Goal: Check status: Check status

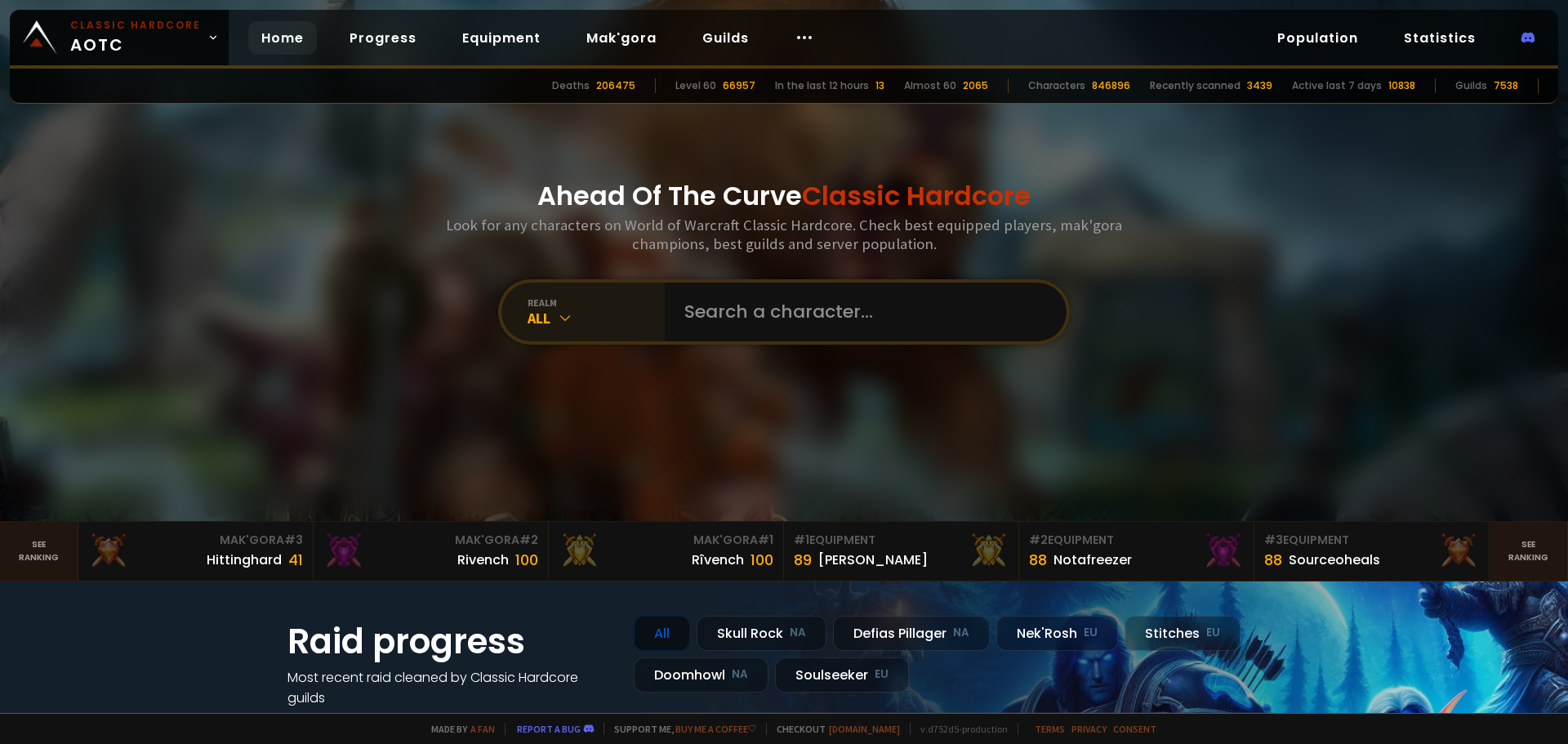
drag, startPoint x: 0, startPoint y: 0, endPoint x: 554, endPoint y: 327, distance: 643.3
click at [554, 327] on div "All" at bounding box center [596, 318] width 138 height 19
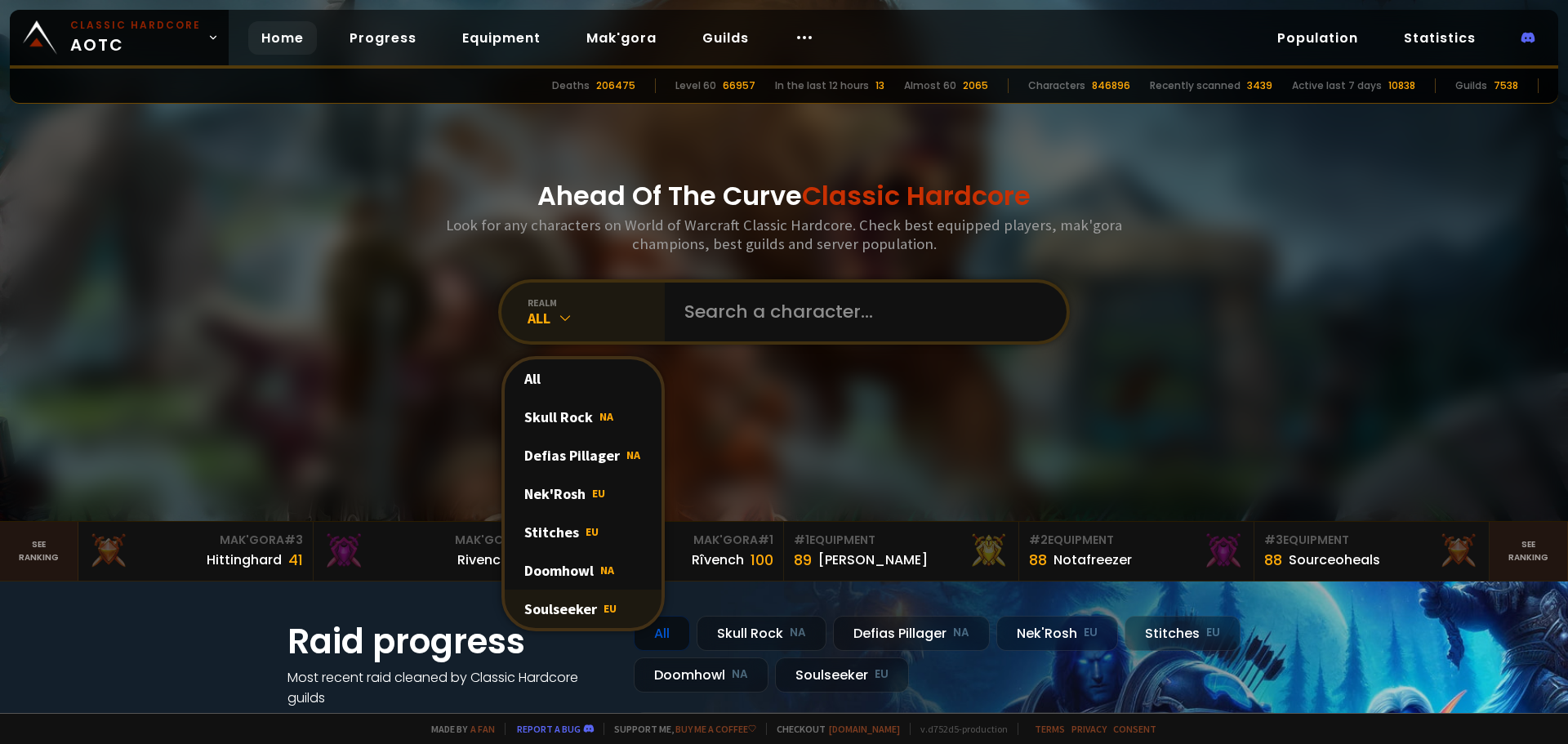
click at [553, 618] on div "Soulseeker EU" at bounding box center [583, 609] width 157 height 38
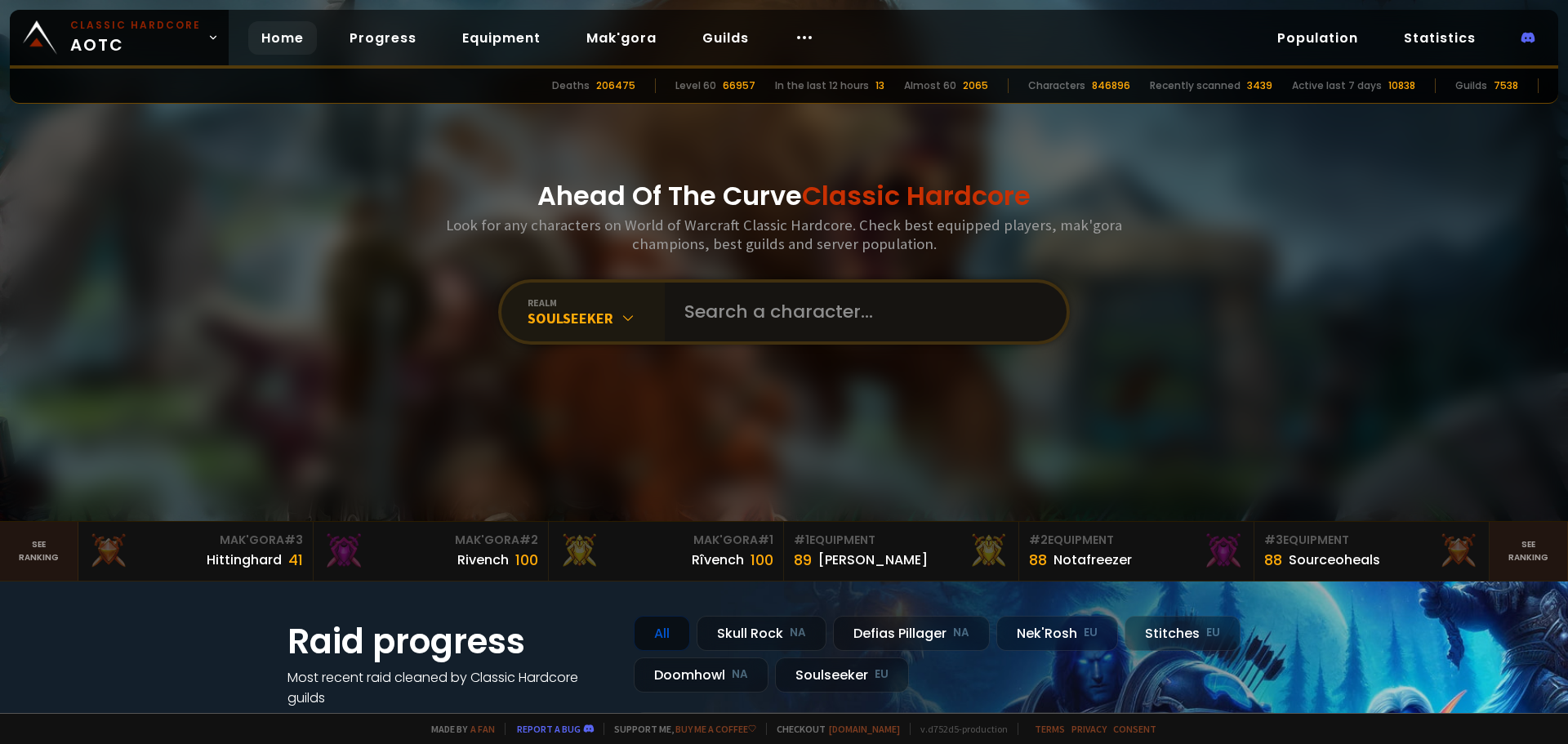
click at [799, 300] on input "text" at bounding box center [860, 311] width 372 height 59
type input "Ystoss"
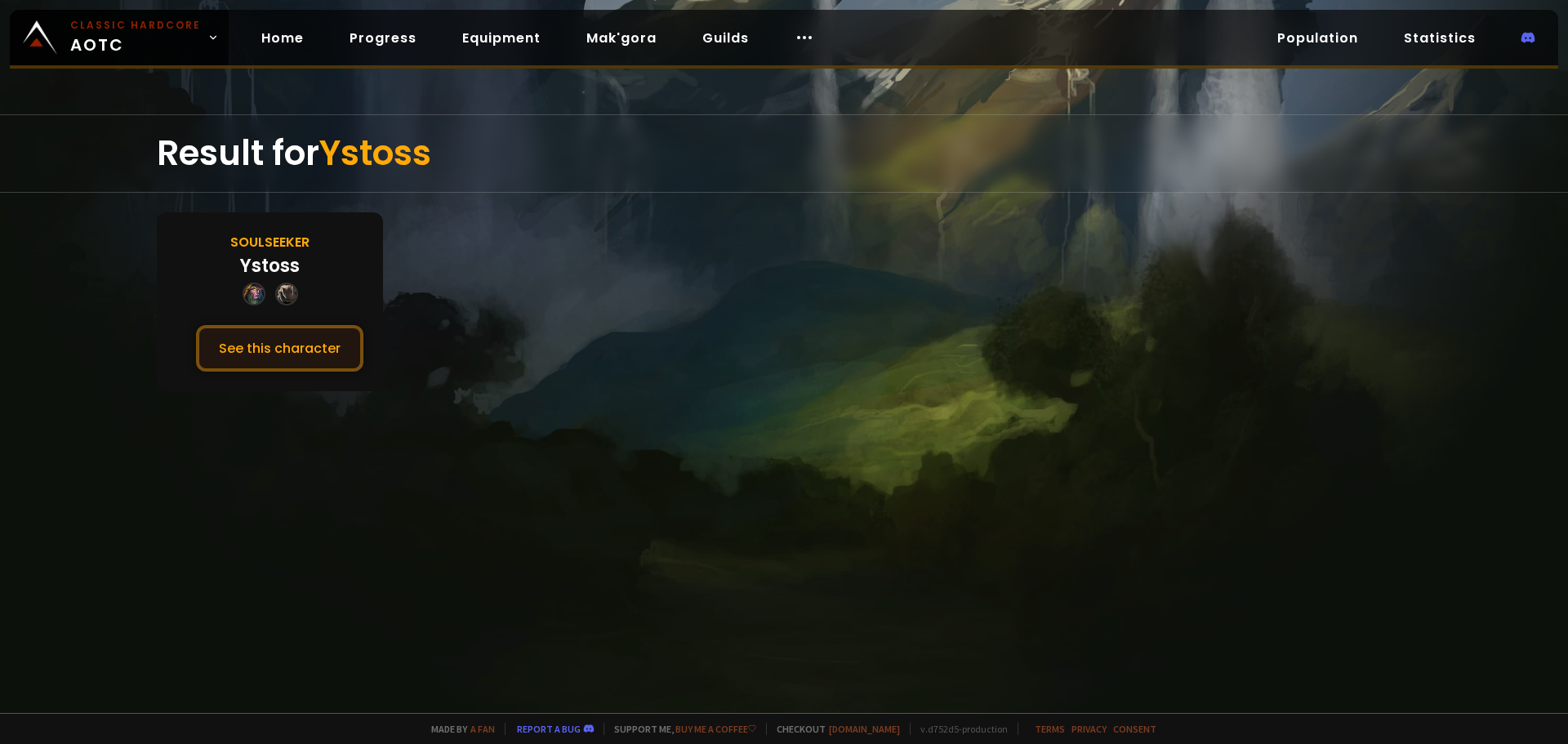
click at [319, 350] on button "See this character" at bounding box center [280, 348] width 167 height 46
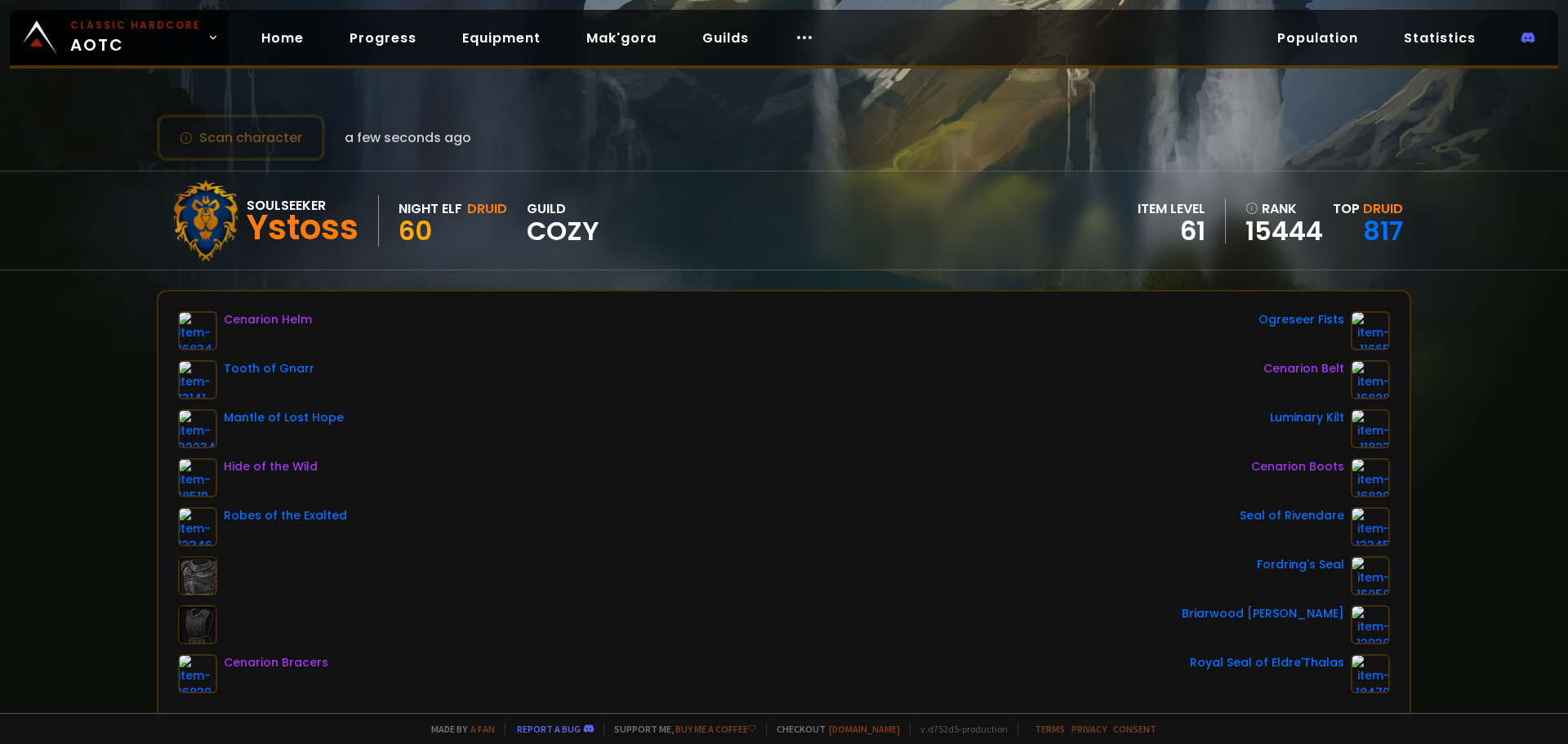
click at [1536, 349] on div "Scan character a few seconds ago Soulseeker Ystoss Night Elf Druid 60 guild Coz…" at bounding box center [784, 357] width 1568 height 713
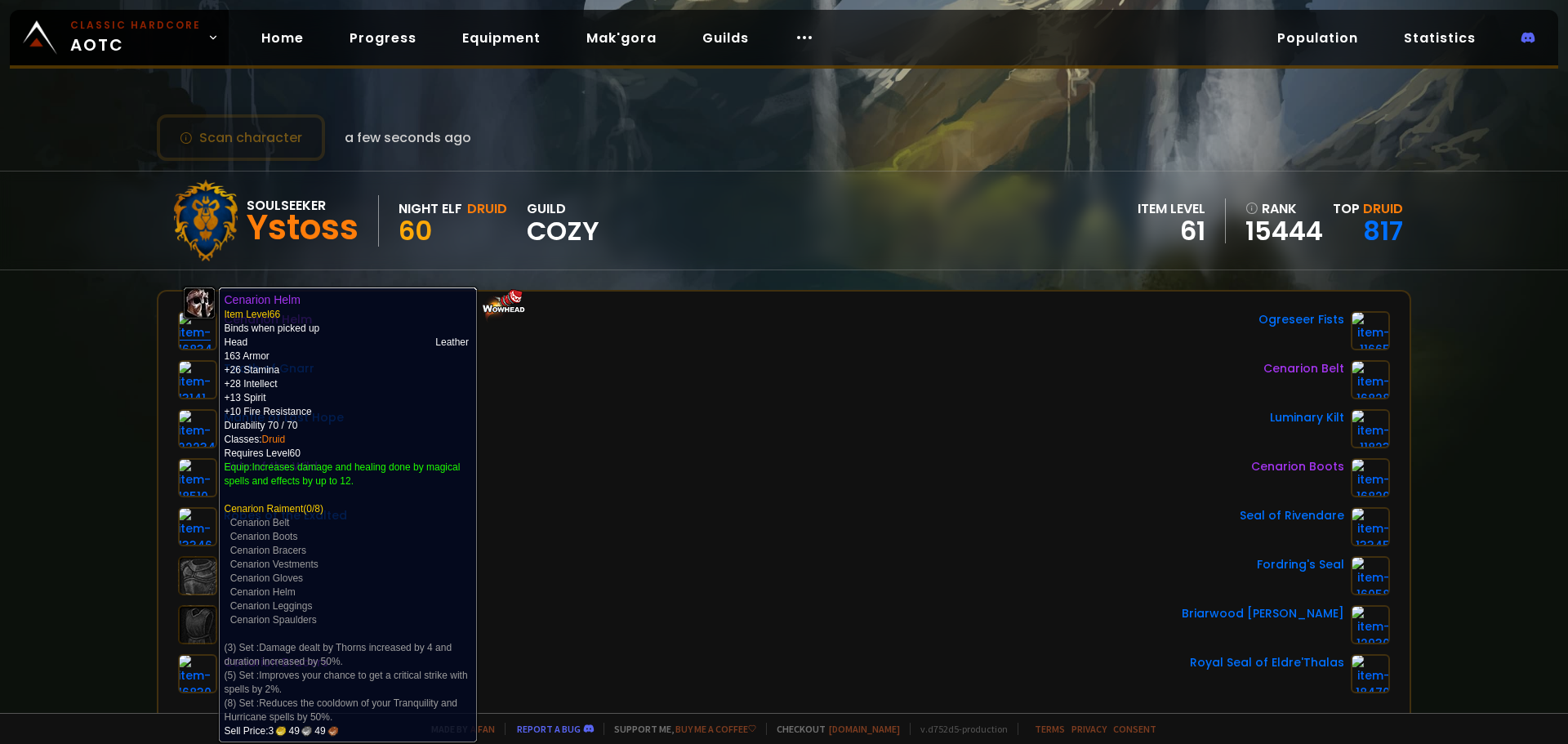
click at [203, 337] on img at bounding box center [197, 330] width 39 height 39
